Goal: Information Seeking & Learning: Learn about a topic

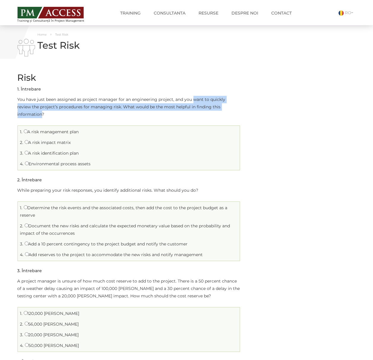
drag, startPoint x: 193, startPoint y: 98, endPoint x: 230, endPoint y: 106, distance: 37.7
click at [230, 106] on p "You have just been assigned as project manager for an engineering project, and …" at bounding box center [128, 107] width 222 height 22
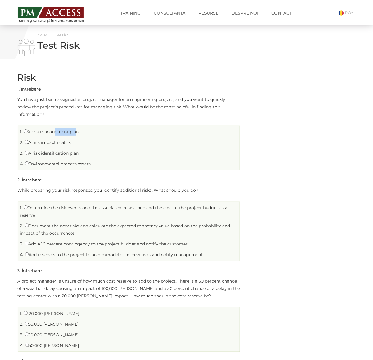
drag, startPoint x: 53, startPoint y: 121, endPoint x: 75, endPoint y: 126, distance: 22.4
click at [75, 129] on label "A risk management plan" at bounding box center [51, 131] width 55 height 5
click at [28, 129] on input "A risk management plan" at bounding box center [26, 131] width 4 height 4
radio input "true"
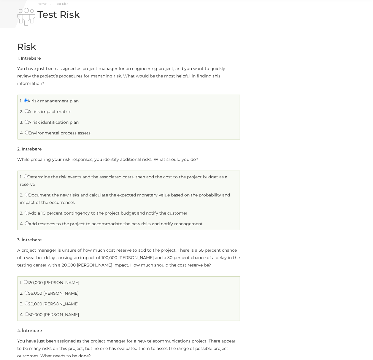
scroll to position [79, 0]
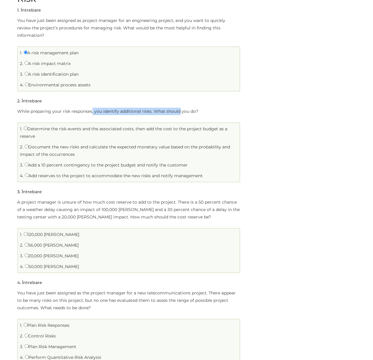
drag, startPoint x: 92, startPoint y: 102, endPoint x: 178, endPoint y: 107, distance: 86.7
click at [178, 108] on p "While preparing your risk responses, you identify additional risks. What should…" at bounding box center [128, 111] width 222 height 7
click at [132, 108] on p "While preparing your risk responses, you identify additional risks. What should…" at bounding box center [128, 111] width 222 height 7
drag, startPoint x: 35, startPoint y: 119, endPoint x: 51, endPoint y: 125, distance: 17.4
click at [51, 125] on li "1. Determine the risk events and the associated costs, then add the cost to the…" at bounding box center [128, 132] width 219 height 17
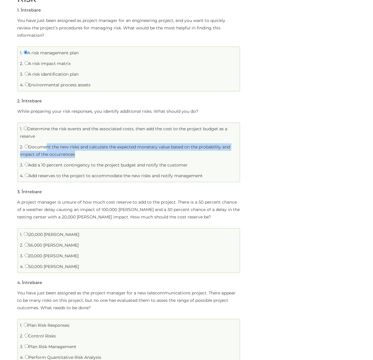
drag, startPoint x: 43, startPoint y: 138, endPoint x: 74, endPoint y: 145, distance: 30.9
click at [74, 145] on label "Document the new risks and calculate the expected monetary value based on the p…" at bounding box center [125, 150] width 210 height 13
click at [28, 144] on input "Document the new risks and calculate the expected monetary value based on the p…" at bounding box center [27, 146] width 4 height 4
radio input "true"
click at [49, 162] on label "Add a 10 percent contingency to the project budget and notify the customer" at bounding box center [106, 164] width 163 height 5
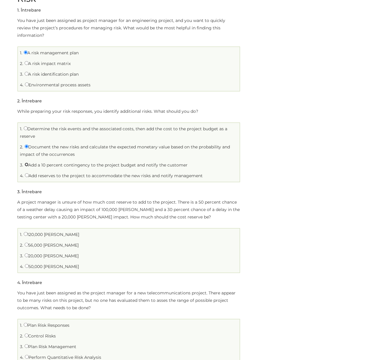
click at [28, 162] on input "Add a 10 percent contingency to the project budget and notify the customer" at bounding box center [27, 164] width 4 height 4
radio input "true"
click at [34, 144] on label "Document the new risks and calculate the expected monetary value based on the p…" at bounding box center [125, 150] width 210 height 13
click at [28, 144] on input "Document the new risks and calculate the expected monetary value based on the p…" at bounding box center [27, 146] width 4 height 4
radio input "true"
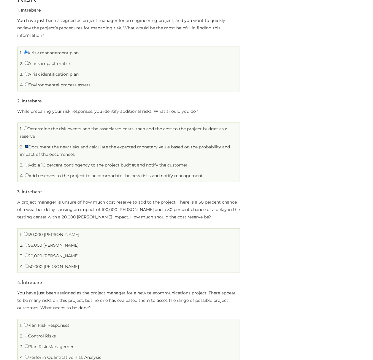
scroll to position [119, 0]
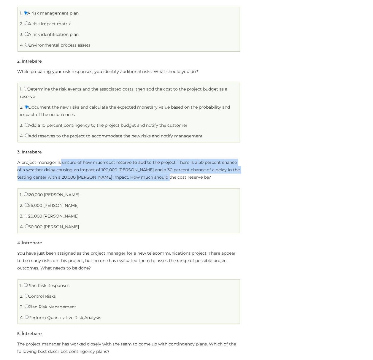
drag, startPoint x: 60, startPoint y: 155, endPoint x: 176, endPoint y: 173, distance: 116.8
click at [176, 173] on p "A project manager is unsure of how much cost reserve to add to the project. The…" at bounding box center [128, 170] width 222 height 22
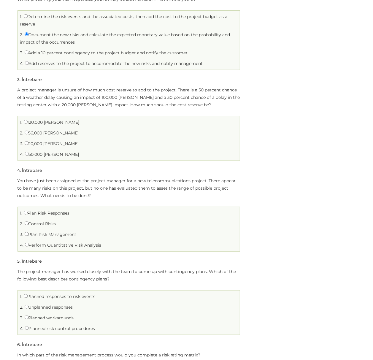
scroll to position [197, 0]
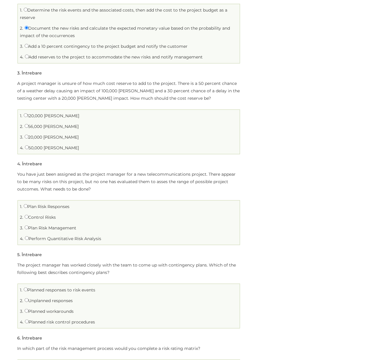
click at [36, 124] on label "56,000 RON" at bounding box center [52, 126] width 54 height 5
click at [28, 124] on input "56,000 RON" at bounding box center [27, 126] width 4 height 4
radio input "true"
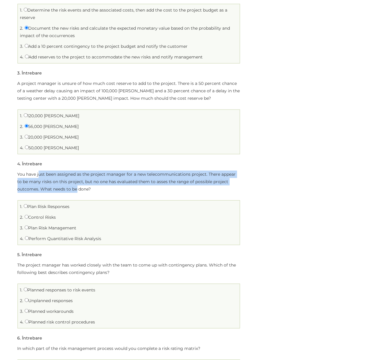
drag, startPoint x: 38, startPoint y: 166, endPoint x: 76, endPoint y: 181, distance: 41.0
click at [76, 181] on p "You have just been assigned as the project manager for a new telecommunications…" at bounding box center [128, 182] width 222 height 22
drag, startPoint x: 96, startPoint y: 164, endPoint x: 107, endPoint y: 180, distance: 19.7
click at [107, 180] on p "You have just been assigned as the project manager for a new telecommunications…" at bounding box center [128, 182] width 222 height 22
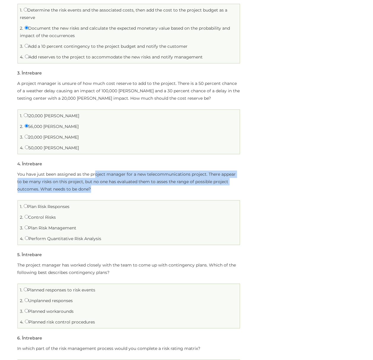
click at [107, 180] on p "You have just been assigned as the project manager for a new telecommunications…" at bounding box center [128, 182] width 222 height 22
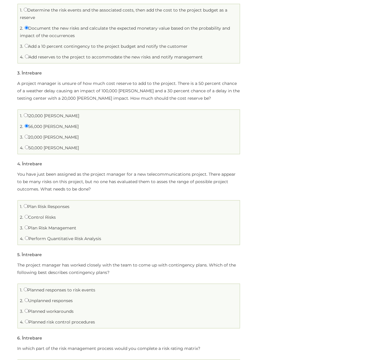
click at [45, 225] on label "Plan Risk Management" at bounding box center [51, 227] width 52 height 5
click at [28, 225] on input "Plan Risk Management" at bounding box center [27, 227] width 4 height 4
radio input "true"
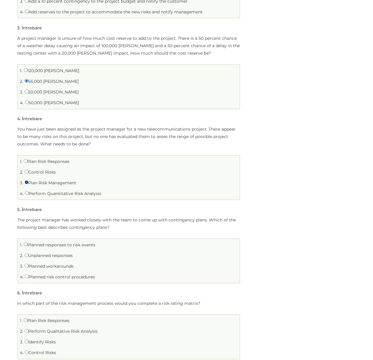
scroll to position [277, 0]
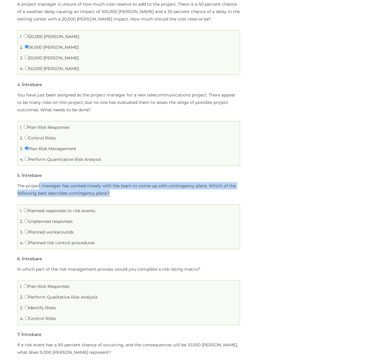
drag, startPoint x: 39, startPoint y: 178, endPoint x: 124, endPoint y: 189, distance: 86.0
click at [124, 189] on p "The project manager has worked closely with the team to come up with contingenc…" at bounding box center [128, 189] width 222 height 15
drag, startPoint x: 108, startPoint y: 177, endPoint x: 118, endPoint y: 187, distance: 14.3
click at [118, 187] on p "The project manager has worked closely with the team to come up with contingenc…" at bounding box center [128, 189] width 222 height 15
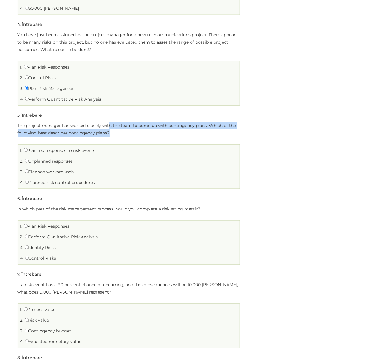
scroll to position [356, 0]
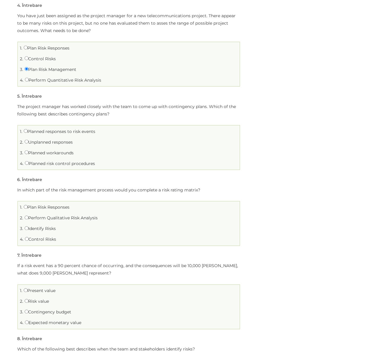
click at [50, 139] on label "Unplanned responses" at bounding box center [49, 141] width 48 height 5
click at [28, 140] on input "Unplanned responses" at bounding box center [27, 142] width 4 height 4
radio input "true"
click at [59, 161] on label "Planned risk control procedures" at bounding box center [60, 163] width 70 height 5
click at [29, 161] on input "Planned risk control procedures" at bounding box center [27, 163] width 4 height 4
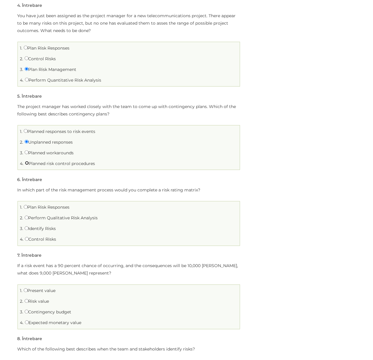
radio input "true"
click at [78, 129] on label "Planned responses to risk events" at bounding box center [60, 131] width 72 height 5
click at [28, 129] on input "Planned responses to risk events" at bounding box center [26, 131] width 4 height 4
radio input "true"
click at [30, 205] on label "Plan Risk Responses" at bounding box center [47, 207] width 46 height 5
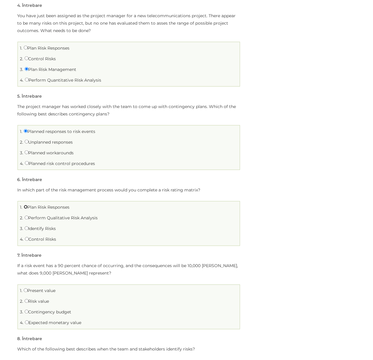
click at [28, 205] on input "Plan Risk Responses" at bounding box center [26, 207] width 4 height 4
radio input "true"
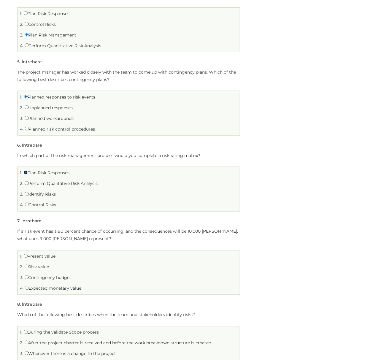
scroll to position [435, 0]
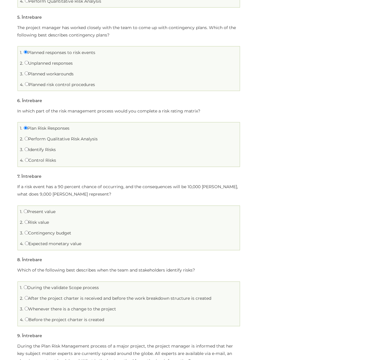
click at [62, 136] on label "Perform Qualitative Risk Analysis" at bounding box center [61, 138] width 73 height 5
click at [28, 137] on input "Perform Qualitative Risk Analysis" at bounding box center [27, 139] width 4 height 4
radio input "true"
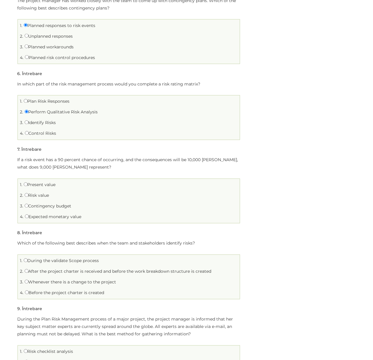
scroll to position [474, 0]
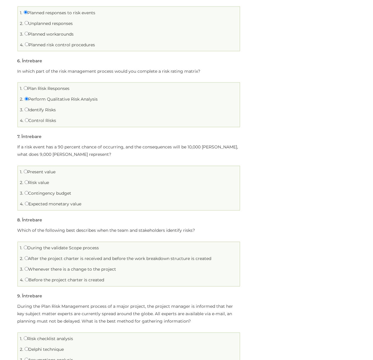
click at [38, 180] on label "Risk value" at bounding box center [37, 182] width 25 height 5
click at [28, 180] on input "Risk value" at bounding box center [27, 182] width 4 height 4
radio input "true"
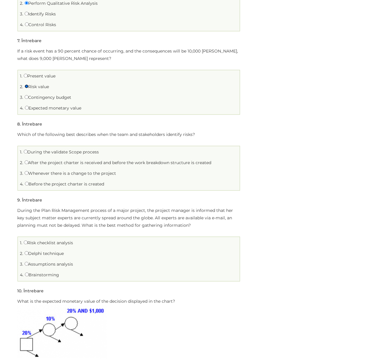
scroll to position [593, 0]
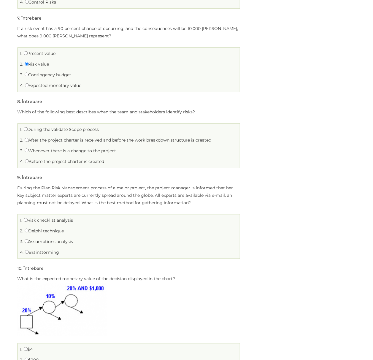
click at [43, 137] on label "After the project charter is received and before the work breakdown structure i…" at bounding box center [118, 139] width 187 height 5
click at [28, 138] on input "After the project charter is received and before the work breakdown structure i…" at bounding box center [27, 140] width 4 height 4
radio input "true"
click at [40, 148] on label "Whenever there is a change to the project" at bounding box center [71, 150] width 92 height 5
click at [28, 148] on input "Whenever there is a change to the project" at bounding box center [27, 150] width 4 height 4
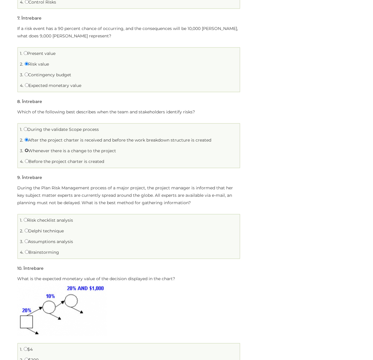
radio input "true"
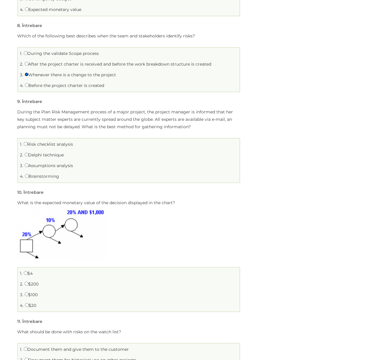
scroll to position [672, 0]
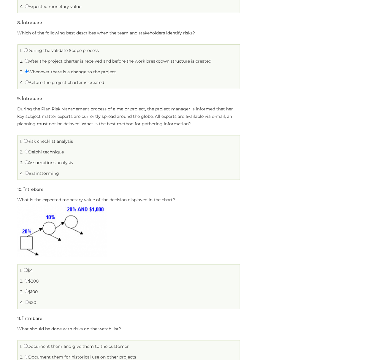
click at [47, 138] on label "Risk checklist analysis" at bounding box center [49, 140] width 50 height 5
click at [28, 139] on input "Risk checklist analysis" at bounding box center [26, 141] width 4 height 4
radio input "true"
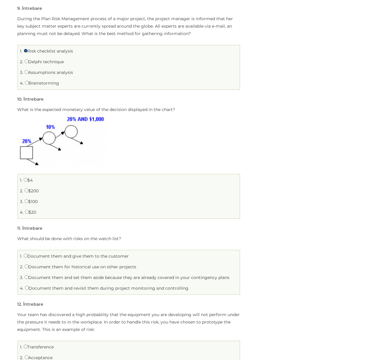
scroll to position [791, 0]
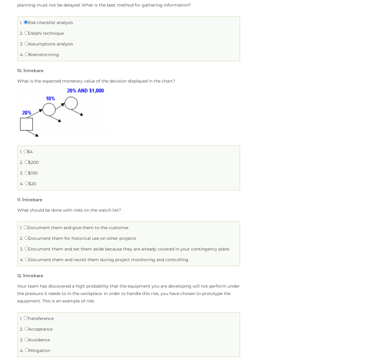
click at [29, 149] on label "$4" at bounding box center [28, 151] width 9 height 5
click at [28, 149] on input "$4" at bounding box center [26, 151] width 4 height 4
radio input "true"
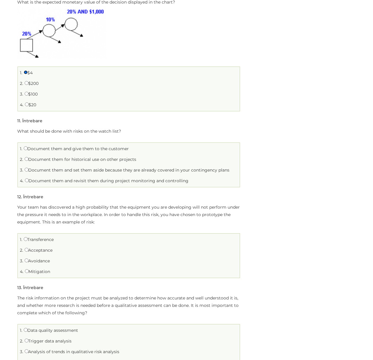
scroll to position [870, 0]
click at [33, 178] on label "Document them and revisit them during project monitoring and controlling" at bounding box center [107, 180] width 164 height 5
click at [29, 178] on input "Document them and revisit them during project monitoring and controlling" at bounding box center [27, 180] width 4 height 4
radio input "true"
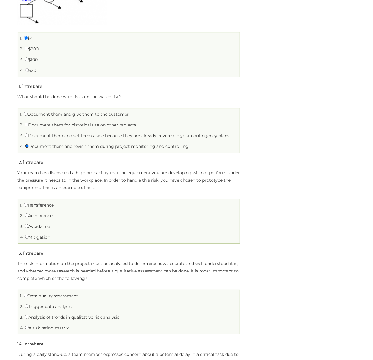
scroll to position [949, 0]
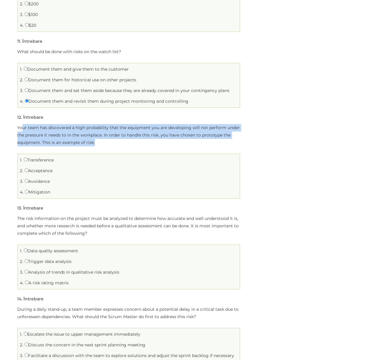
drag, startPoint x: 23, startPoint y: 120, endPoint x: 108, endPoint y: 134, distance: 85.9
click at [108, 134] on p "Your team has discovered a high probability that the equipment you are developi…" at bounding box center [128, 135] width 222 height 22
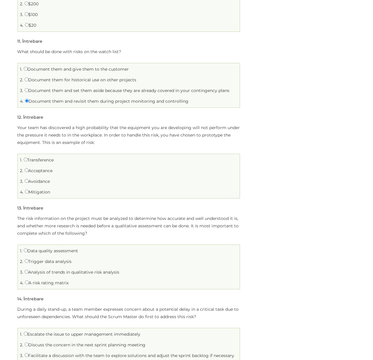
click at [32, 189] on label "Mitigation" at bounding box center [38, 191] width 26 height 5
click at [29, 189] on input "Mitigation" at bounding box center [27, 191] width 4 height 4
radio input "true"
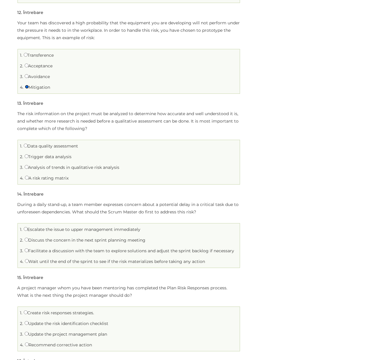
scroll to position [1067, 0]
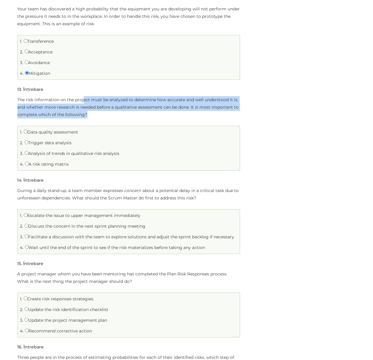
drag, startPoint x: 82, startPoint y: 91, endPoint x: 109, endPoint y: 108, distance: 30.9
click at [109, 108] on p "The risk information on the project must be analyzed to determine how accurate …" at bounding box center [128, 107] width 222 height 22
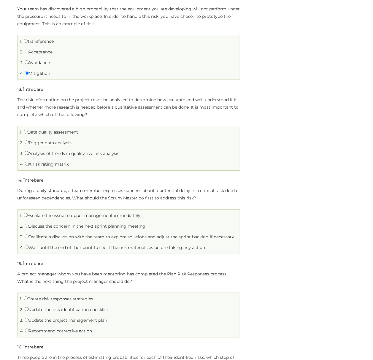
click at [49, 161] on label "A risk rating matrix" at bounding box center [47, 163] width 44 height 5
click at [29, 162] on input "A risk rating matrix" at bounding box center [27, 164] width 4 height 4
radio input "true"
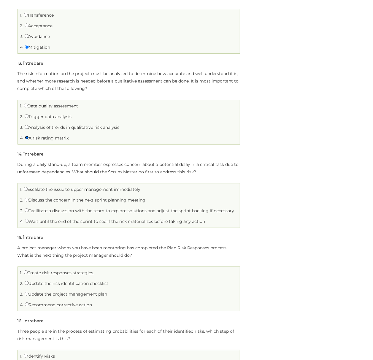
scroll to position [1107, 0]
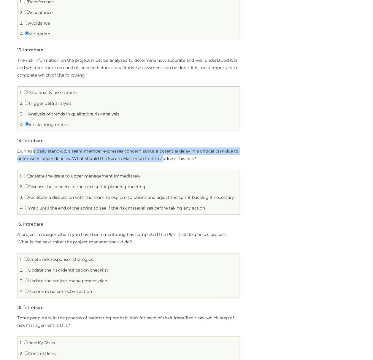
drag, startPoint x: 33, startPoint y: 145, endPoint x: 162, endPoint y: 152, distance: 130.1
click at [162, 152] on p "During a daily stand-up, a team member expresses concern about a potential dela…" at bounding box center [128, 154] width 222 height 15
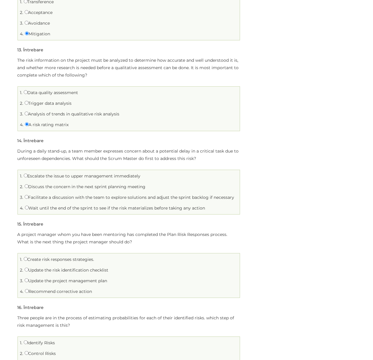
click at [90, 162] on div "During a daily stand-up, a team member expresses concern about a potential dela…" at bounding box center [128, 180] width 222 height 67
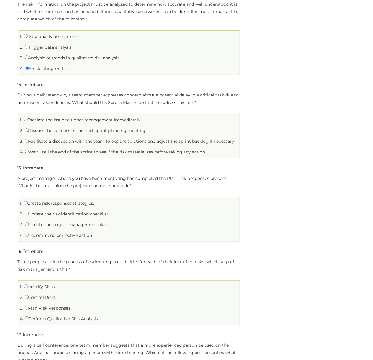
scroll to position [1186, 0]
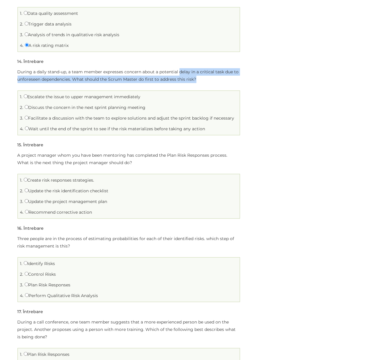
drag, startPoint x: 179, startPoint y: 65, endPoint x: 205, endPoint y: 75, distance: 28.8
click at [205, 75] on p "During a daily stand-up, a team member expresses concern about a potential dela…" at bounding box center [128, 75] width 222 height 15
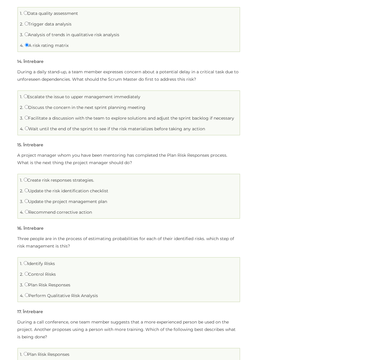
click at [39, 115] on label "Facilitate a discussion with the team to explore solutions and adjust the sprin…" at bounding box center [130, 117] width 210 height 5
click at [28, 116] on input "Facilitate a discussion with the team to explore solutions and adjust the sprin…" at bounding box center [27, 118] width 4 height 4
radio input "true"
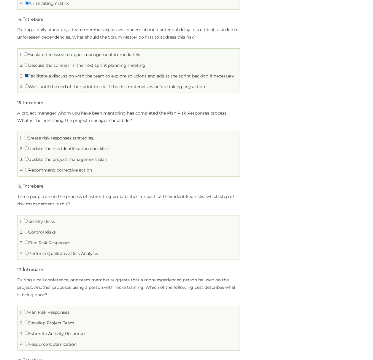
scroll to position [1265, 0]
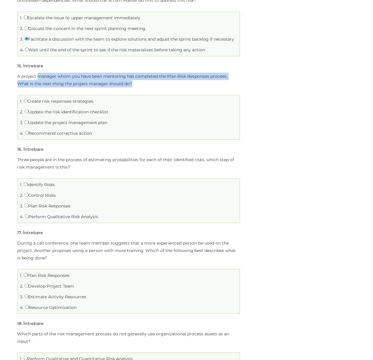
drag, startPoint x: 37, startPoint y: 71, endPoint x: 135, endPoint y: 78, distance: 97.8
click at [135, 78] on p "A project manager whom you have been mentoring has completed the Plan Risk Resp…" at bounding box center [128, 80] width 222 height 15
click at [51, 109] on label "Update the risk identification checklist" at bounding box center [67, 111] width 84 height 5
click at [28, 109] on input "Update the risk identification checklist" at bounding box center [27, 111] width 4 height 4
radio input "true"
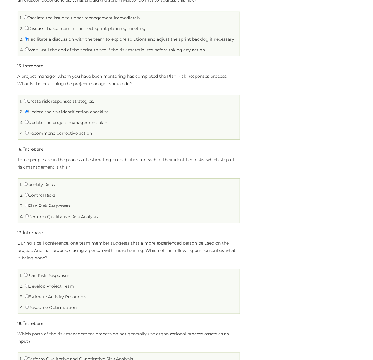
click at [62, 120] on label "Update the project management plan" at bounding box center [66, 122] width 83 height 5
click at [28, 120] on input "Update the project management plan" at bounding box center [27, 122] width 4 height 4
radio input "true"
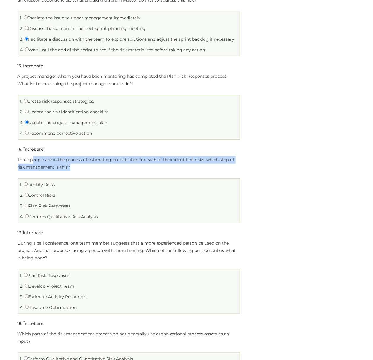
drag, startPoint x: 33, startPoint y: 155, endPoint x: 77, endPoint y: 160, distance: 44.8
click at [77, 160] on p "Three people are in the process of estimating probabilities for each of their i…" at bounding box center [128, 163] width 222 height 15
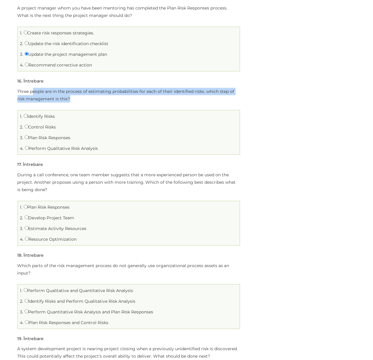
scroll to position [1344, 0]
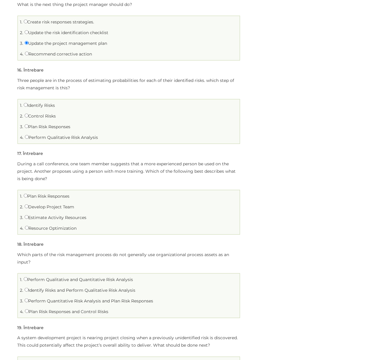
click at [42, 135] on label "Perform Qualitative Risk Analysis" at bounding box center [61, 137] width 73 height 5
click at [29, 135] on input "Perform Qualitative Risk Analysis" at bounding box center [27, 137] width 4 height 4
radio input "true"
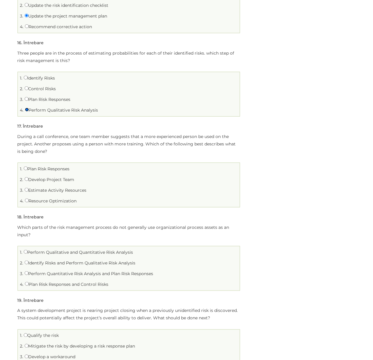
scroll to position [1384, 0]
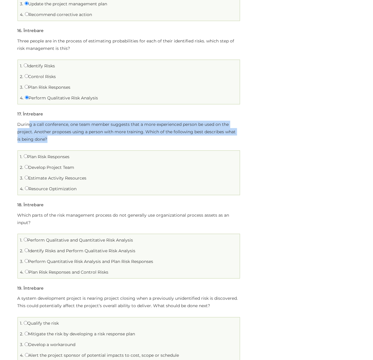
drag, startPoint x: 30, startPoint y: 120, endPoint x: 66, endPoint y: 133, distance: 38.2
click at [66, 133] on p "During a call conference, one team member suggests that a more experienced pers…" at bounding box center [128, 132] width 222 height 22
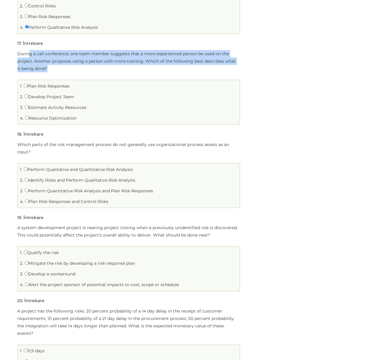
scroll to position [1463, 0]
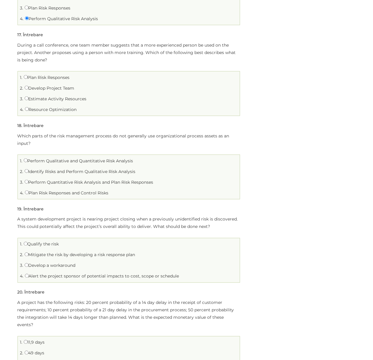
click at [33, 107] on label "Resource Optimization" at bounding box center [51, 109] width 52 height 5
click at [29, 107] on input "Resource Optimization" at bounding box center [27, 109] width 4 height 4
radio input "true"
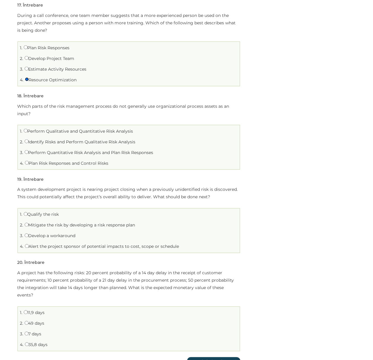
scroll to position [1542, 0]
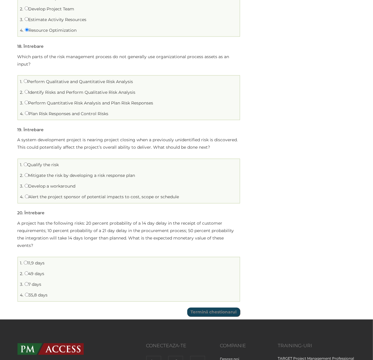
click at [37, 111] on label "Plan Risk Responses and Control Risks" at bounding box center [67, 113] width 84 height 5
click at [29, 111] on input "Plan Risk Responses and Control Risks" at bounding box center [27, 113] width 4 height 4
radio input "true"
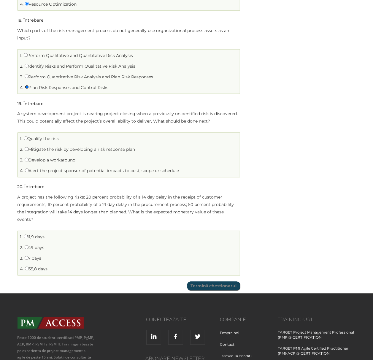
scroll to position [1581, 0]
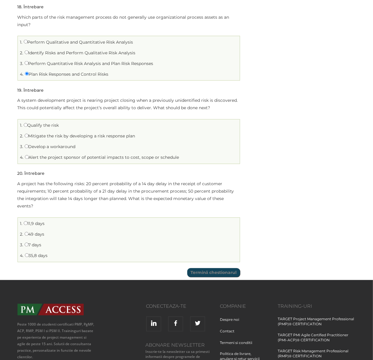
click at [32, 221] on label "11,9 days" at bounding box center [34, 223] width 21 height 5
click at [28, 221] on input "11,9 days" at bounding box center [26, 223] width 4 height 4
radio input "true"
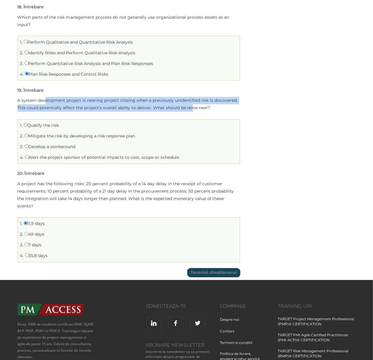
drag, startPoint x: 45, startPoint y: 95, endPoint x: 192, endPoint y: 103, distance: 147.0
click at [192, 103] on p "A system development project is nearing project closing when a previously unide…" at bounding box center [128, 104] width 222 height 15
click at [147, 106] on p "A system development project is nearing project closing when a previously unide…" at bounding box center [128, 104] width 222 height 15
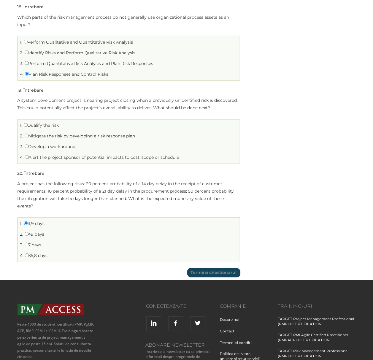
click at [54, 123] on label "Qualify the risk" at bounding box center [41, 125] width 35 height 5
click at [28, 123] on input "Qualify the risk" at bounding box center [26, 125] width 4 height 4
radio input "true"
click at [38, 144] on label "Develop a workaround" at bounding box center [50, 146] width 51 height 5
click at [28, 144] on input "Develop a workaround" at bounding box center [27, 146] width 4 height 4
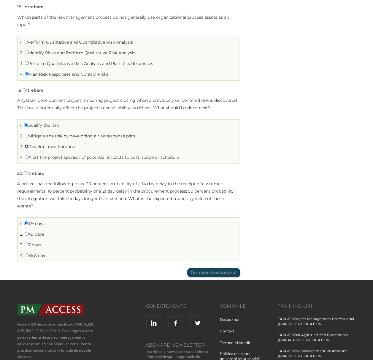
radio input "true"
click at [223, 268] on input "Termină chestionarul" at bounding box center [213, 272] width 53 height 9
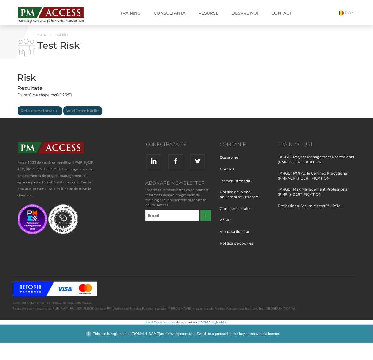
scroll to position [0, 0]
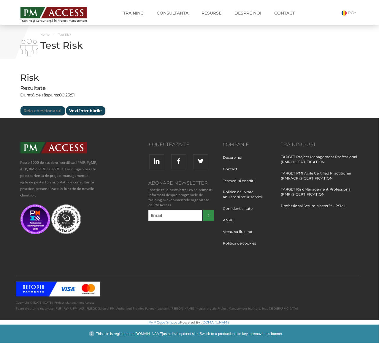
click at [75, 109] on input "Vezi întrebările" at bounding box center [85, 110] width 39 height 9
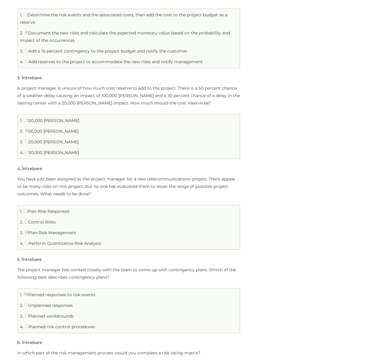
scroll to position [237, 0]
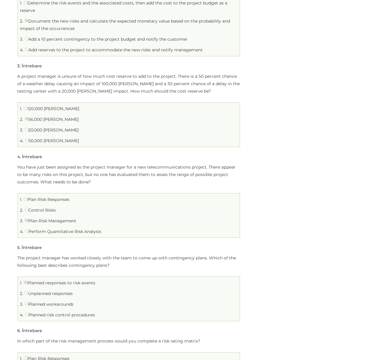
click at [67, 281] on li "1. Planned responses to risk events" at bounding box center [128, 282] width 219 height 9
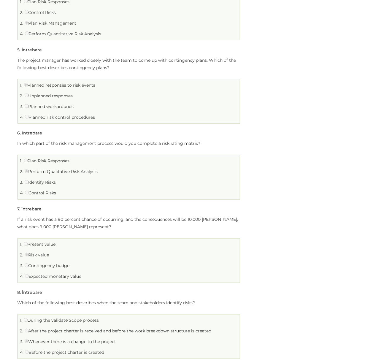
scroll to position [474, 0]
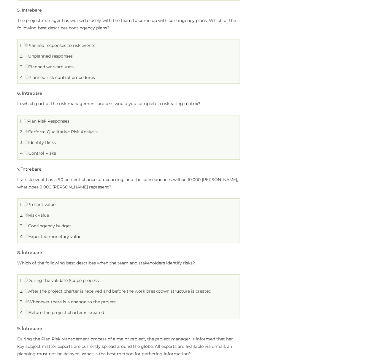
click at [117, 249] on li "Întrebarea 8 din 20 8 . Întrebare Which of the following best describes when th…" at bounding box center [128, 284] width 222 height 70
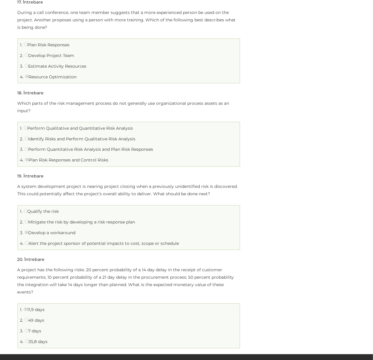
scroll to position [1542, 0]
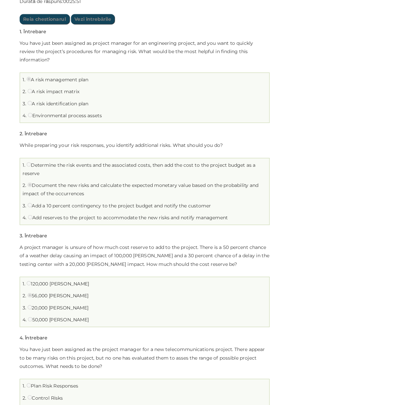
scroll to position [94, 0]
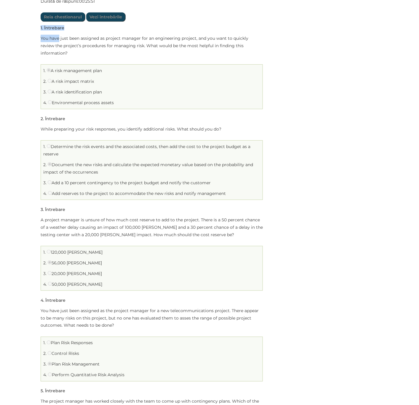
drag, startPoint x: 39, startPoint y: 23, endPoint x: 59, endPoint y: 41, distance: 27.1
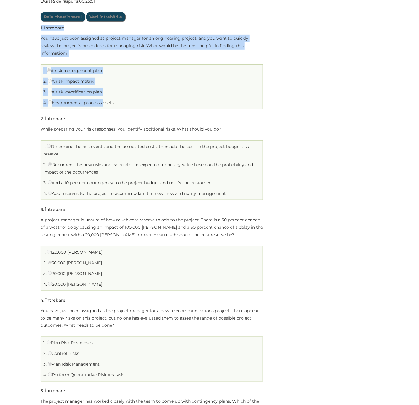
drag, startPoint x: 35, startPoint y: 22, endPoint x: 106, endPoint y: 101, distance: 105.8
click at [106, 101] on ul "1. A risk management plan 2. A risk impact matrix 3." at bounding box center [152, 86] width 222 height 45
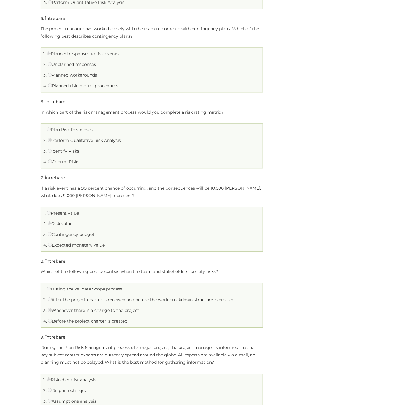
scroll to position [474, 0]
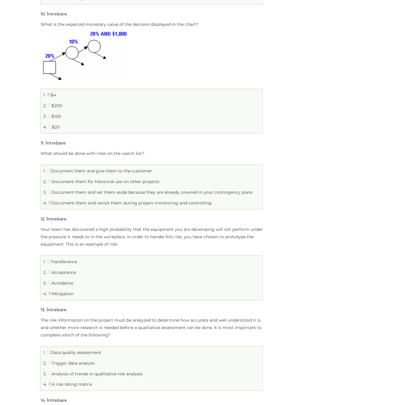
scroll to position [877, 0]
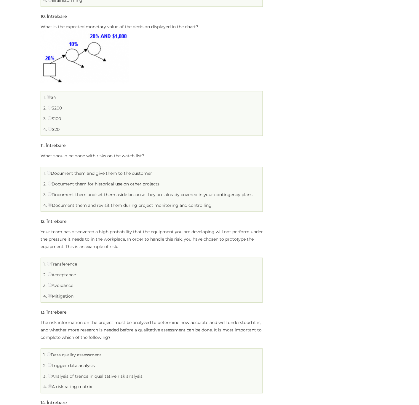
drag, startPoint x: 412, startPoint y: 218, endPoint x: 373, endPoint y: 299, distance: 89.9
click at [372, 299] on div "Risk Limită de timp: 0 Rezumat chestionar 0 din 20 întrebări finalizate Întrebă…" at bounding box center [209, 96] width 347 height 1815
click at [36, 25] on div "Risk Limită de timp: 0 Rezumat chestionar 0 din 20 întrebări finalizate Întrebă…" at bounding box center [151, 96] width 231 height 1815
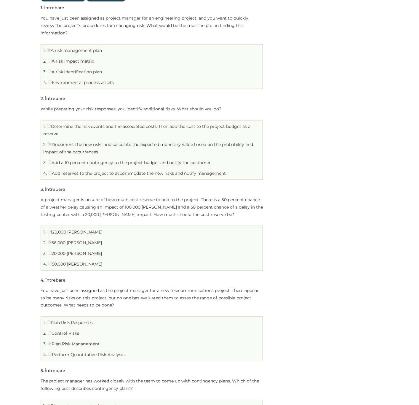
scroll to position [133, 0]
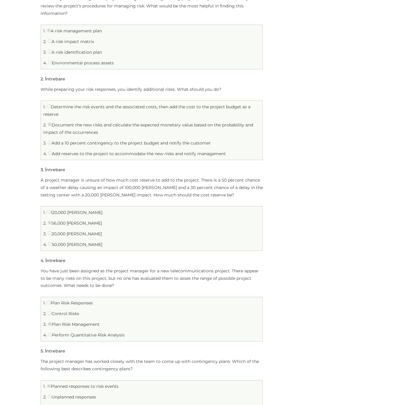
drag, startPoint x: 391, startPoint y: 107, endPoint x: 385, endPoint y: 77, distance: 31.0
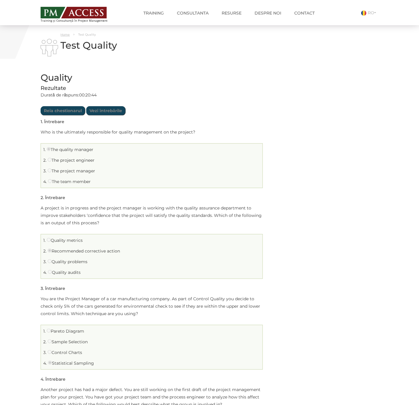
click at [64, 34] on link "Home" at bounding box center [65, 35] width 9 height 4
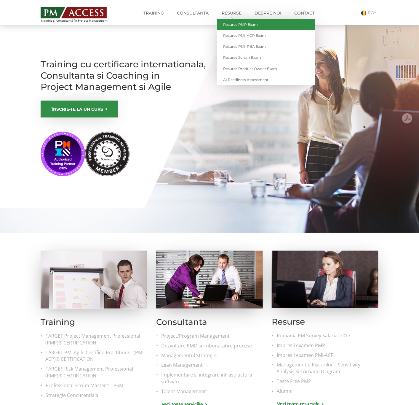
click at [240, 23] on link "Resurse PMP Exam" at bounding box center [266, 24] width 98 height 11
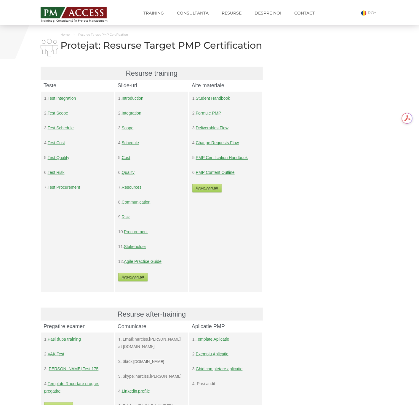
click at [60, 187] on link "Test Procurement" at bounding box center [64, 187] width 33 height 5
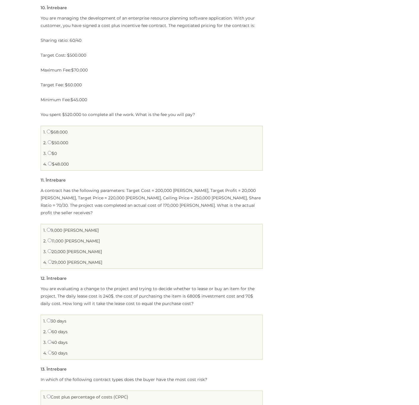
scroll to position [845, 0]
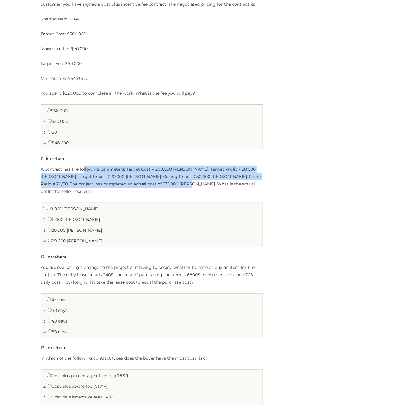
drag, startPoint x: 93, startPoint y: 172, endPoint x: 176, endPoint y: 186, distance: 85.1
click at [176, 186] on p "A contract has the following parameters: Target Cost = 200,000 RON, Target Prof…" at bounding box center [152, 180] width 222 height 30
drag, startPoint x: 57, startPoint y: 171, endPoint x: 185, endPoint y: 170, distance: 127.8
click at [194, 183] on p "A contract has the following parameters: Target Cost = 200,000 [PERSON_NAME], T…" at bounding box center [152, 180] width 222 height 30
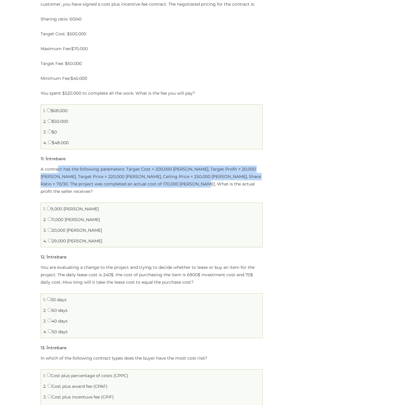
click at [184, 170] on p "A contract has the following parameters: Target Cost = 200,000 [PERSON_NAME], T…" at bounding box center [152, 180] width 222 height 30
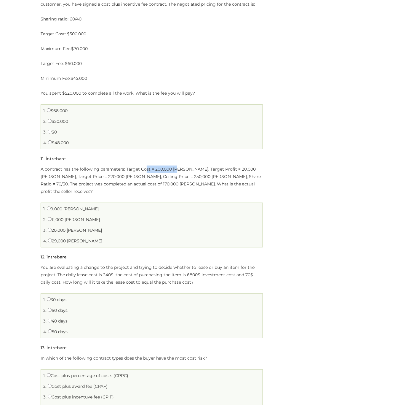
drag, startPoint x: 145, startPoint y: 170, endPoint x: 178, endPoint y: 173, distance: 33.0
click at [178, 173] on p "A contract has the following parameters: Target Cost = 200,000 [PERSON_NAME], T…" at bounding box center [152, 180] width 222 height 30
drag, startPoint x: 126, startPoint y: 170, endPoint x: 189, endPoint y: 174, distance: 62.7
click at [189, 174] on p "A contract has the following parameters: Target Cost = 200,000 [PERSON_NAME], T…" at bounding box center [152, 180] width 222 height 30
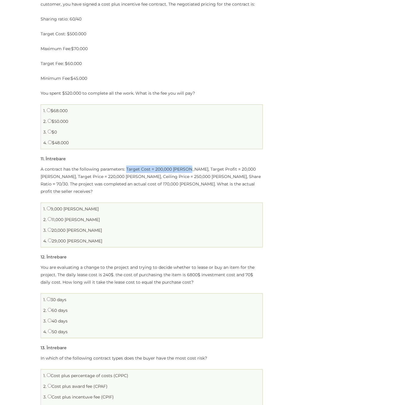
click at [189, 174] on p "A contract has the following parameters: Target Cost = 200,000 [PERSON_NAME], T…" at bounding box center [152, 180] width 222 height 30
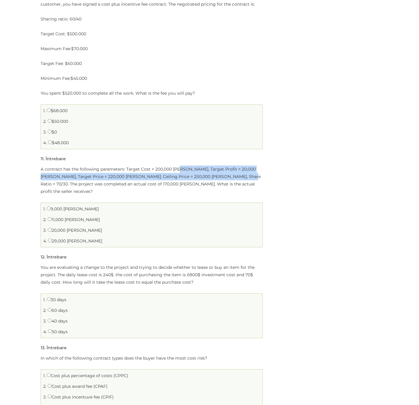
drag, startPoint x: 191, startPoint y: 171, endPoint x: 237, endPoint y: 178, distance: 46.2
click at [237, 178] on p "A contract has the following parameters: Target Cost = 200,000 [PERSON_NAME], T…" at bounding box center [152, 180] width 222 height 30
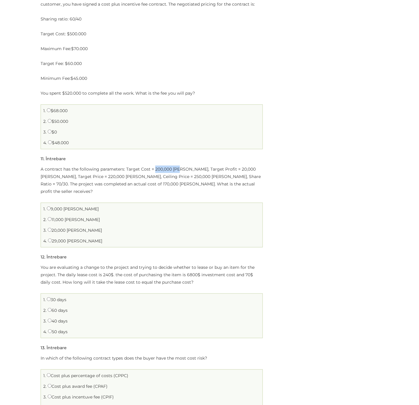
drag, startPoint x: 153, startPoint y: 172, endPoint x: 180, endPoint y: 170, distance: 26.8
click at [180, 170] on p "A contract has the following parameters: Target Cost = 200,000 [PERSON_NAME], T…" at bounding box center [152, 180] width 222 height 30
drag, startPoint x: 184, startPoint y: 170, endPoint x: 210, endPoint y: 173, distance: 25.9
click at [210, 173] on p "A contract has the following parameters: Target Cost = 200,000 [PERSON_NAME], T…" at bounding box center [152, 180] width 222 height 30
click at [209, 173] on p "A contract has the following parameters: Target Cost = 200,000 [PERSON_NAME], T…" at bounding box center [152, 180] width 222 height 30
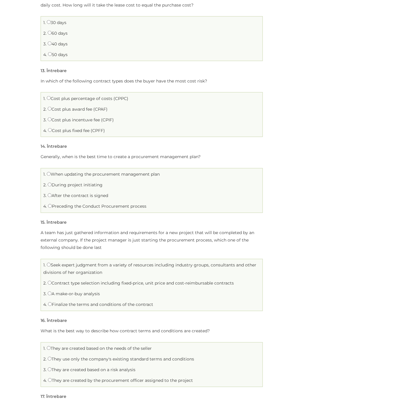
scroll to position [1112, 0]
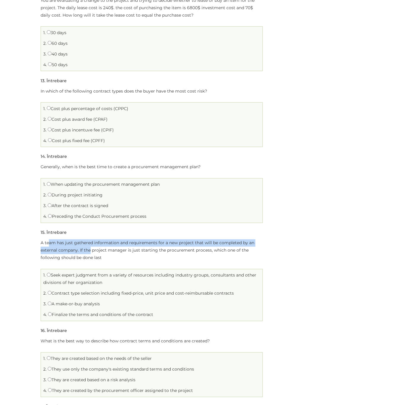
drag, startPoint x: 50, startPoint y: 240, endPoint x: 90, endPoint y: 250, distance: 41.6
click at [90, 250] on p "A team has just gathered information and requirements for a new project that wi…" at bounding box center [152, 250] width 222 height 22
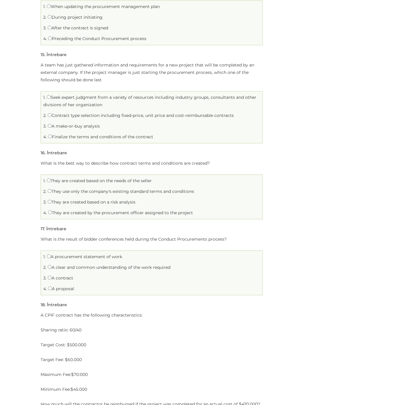
scroll to position [1379, 0]
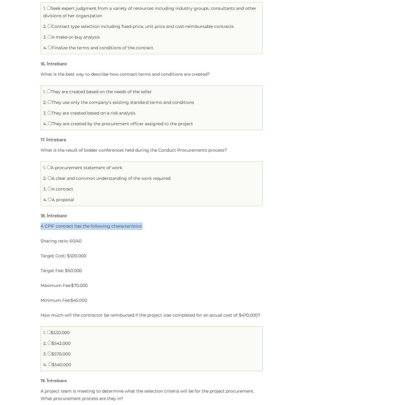
drag, startPoint x: 41, startPoint y: 222, endPoint x: 153, endPoint y: 221, distance: 112.4
click at [153, 222] on p "A CPIF contract has the following characteristics:" at bounding box center [152, 225] width 222 height 7
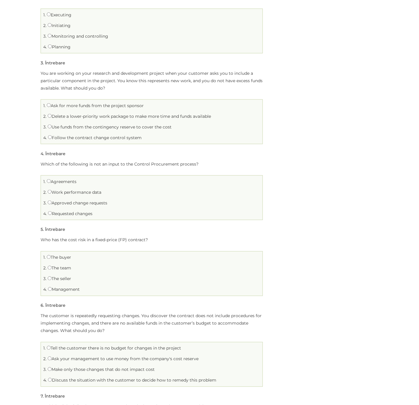
scroll to position [133, 0]
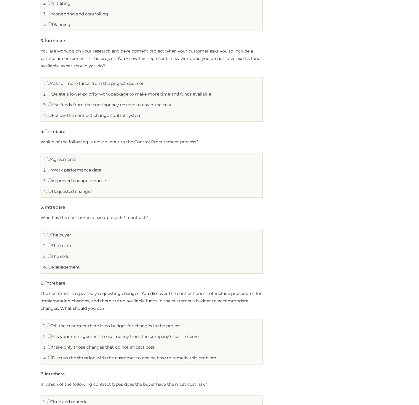
scroll to position [0, 0]
